Goal: Use online tool/utility: Utilize a website feature to perform a specific function

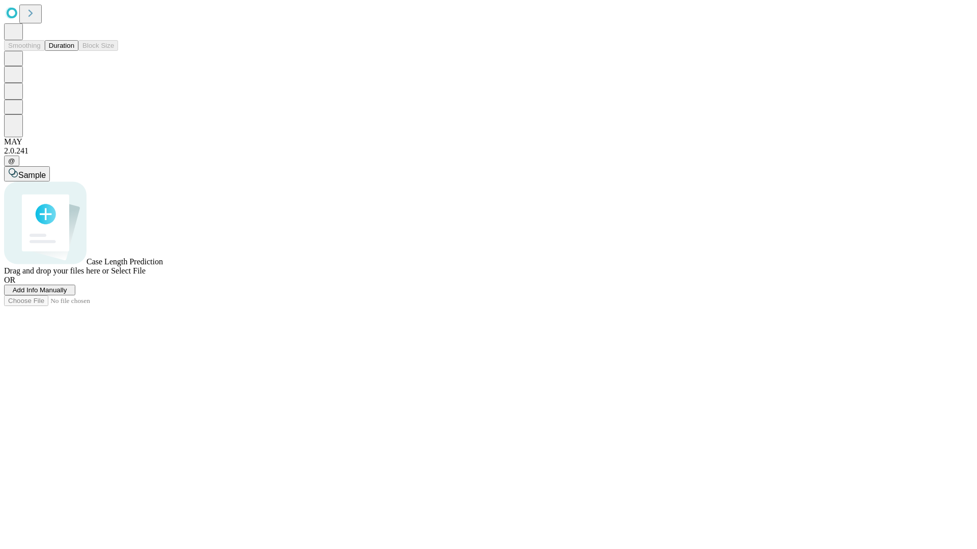
click at [74, 51] on button "Duration" at bounding box center [62, 45] width 34 height 11
click at [67, 294] on span "Add Info Manually" at bounding box center [40, 290] width 54 height 8
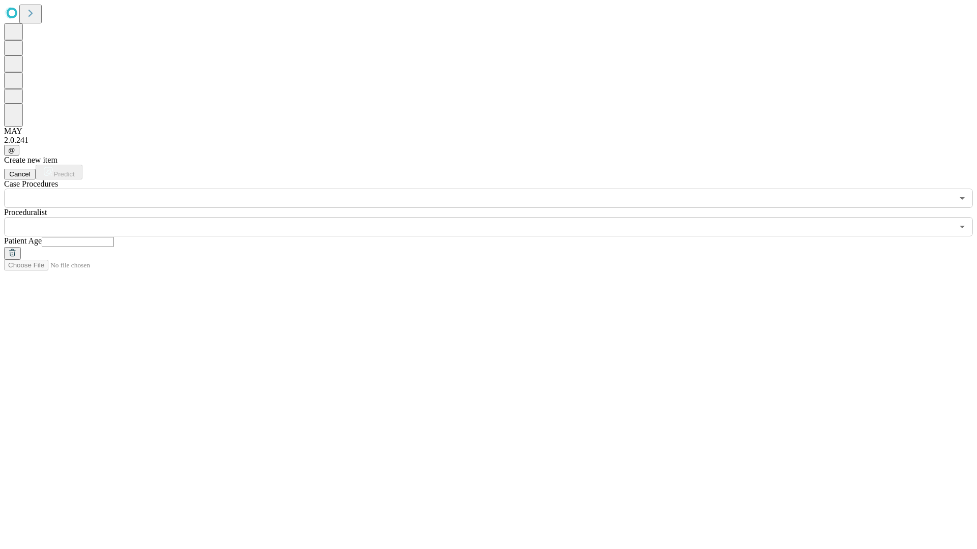
click at [114, 237] on input "text" at bounding box center [78, 242] width 72 height 10
type input "**"
click at [496, 217] on input "text" at bounding box center [478, 226] width 949 height 19
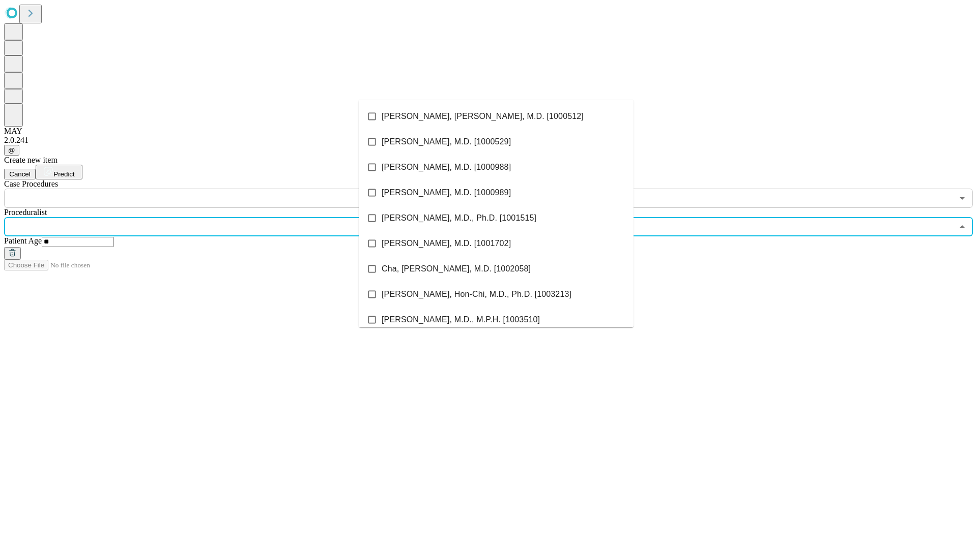
click at [496, 116] on li "[PERSON_NAME], [PERSON_NAME], M.D. [1000512]" at bounding box center [496, 116] width 275 height 25
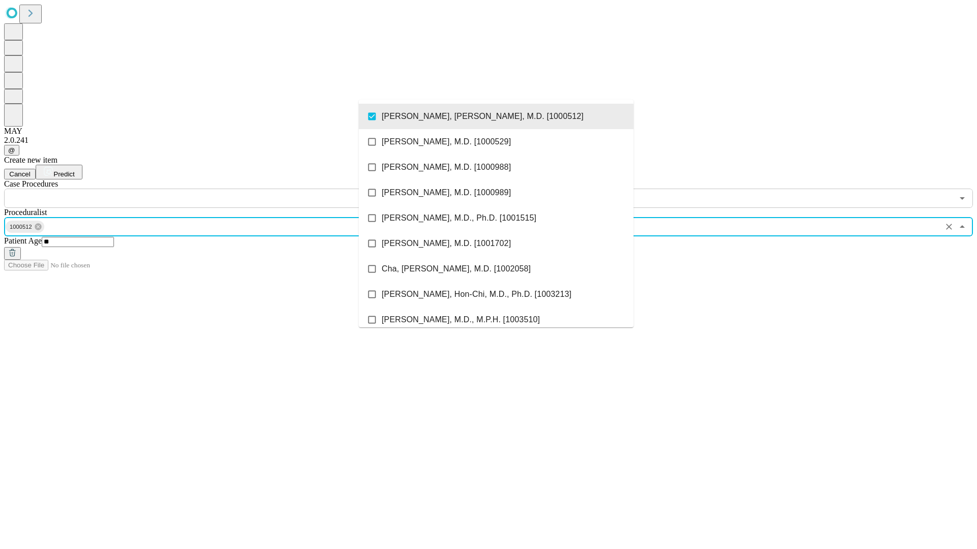
click at [214, 189] on input "text" at bounding box center [478, 198] width 949 height 19
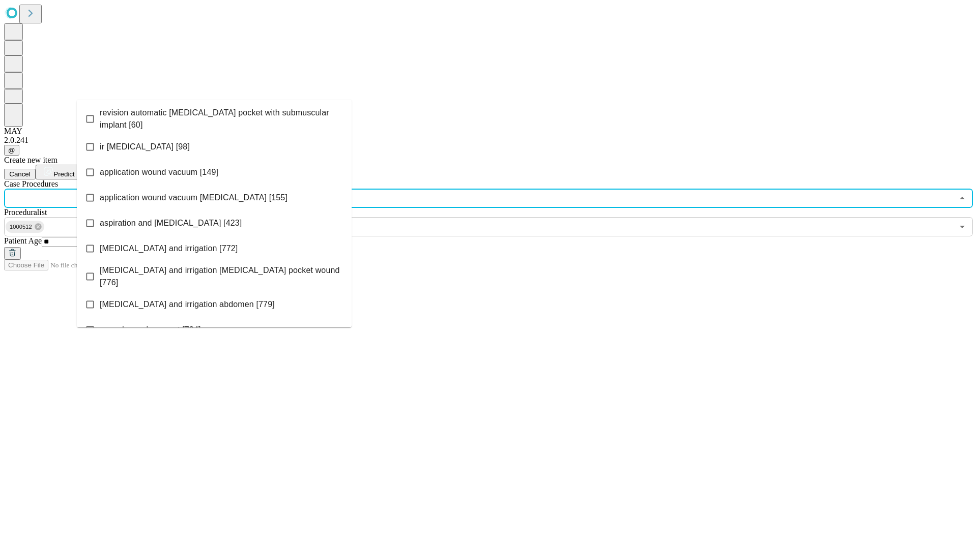
click at [214, 116] on span "revision automatic [MEDICAL_DATA] pocket with submuscular implant [60]" at bounding box center [222, 119] width 244 height 24
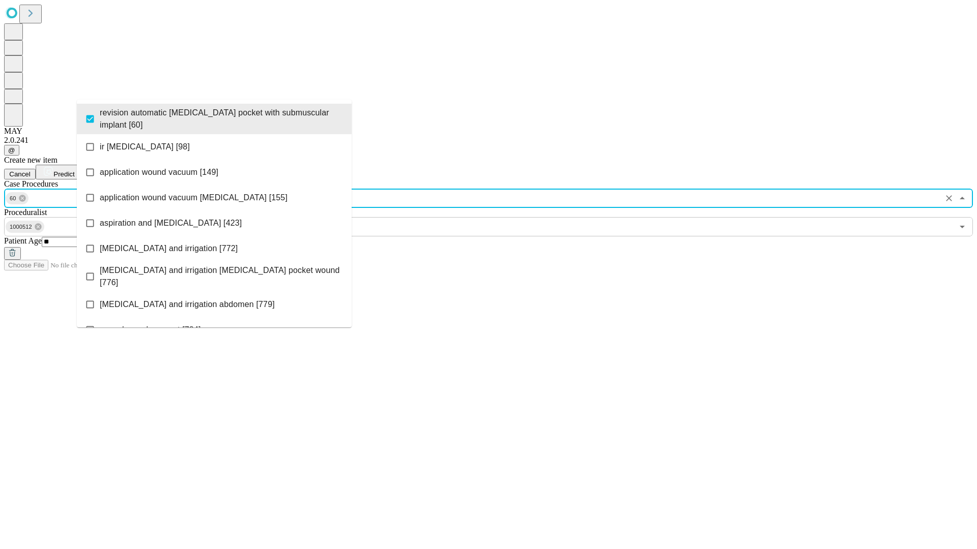
click at [74, 170] on span "Predict" at bounding box center [63, 174] width 21 height 8
